Goal: Task Accomplishment & Management: Manage account settings

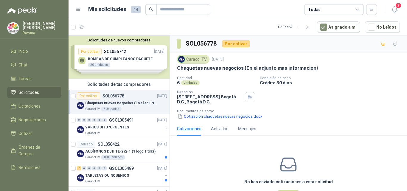
click at [121, 59] on div "Solicitudes de nuevos compradores Por cotizar SOL056742 [DATE] BOMBAS DE CUMPLE…" at bounding box center [119, 56] width 101 height 43
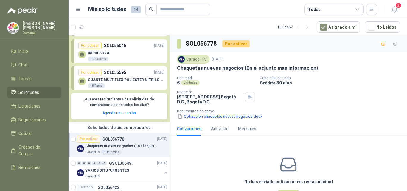
scroll to position [89, 0]
